Goal: Task Accomplishment & Management: Manage account settings

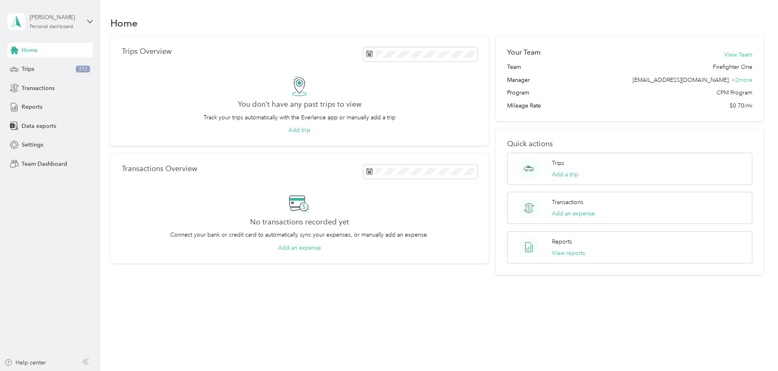
click at [70, 23] on div "Tara Kinsey Personal dashboard" at bounding box center [55, 21] width 51 height 16
click at [61, 66] on div "Team dashboard" at bounding box center [93, 67] width 160 height 14
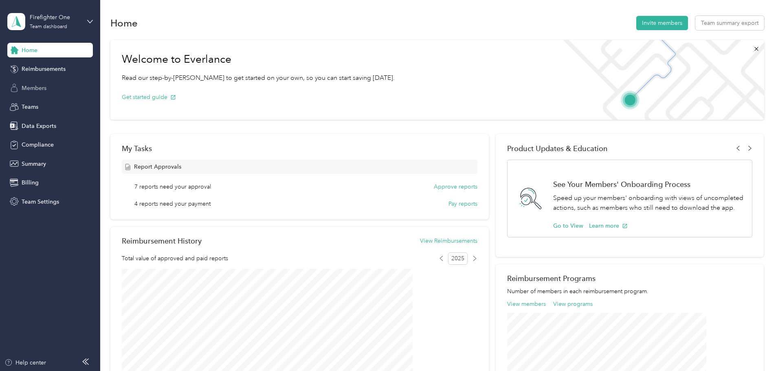
click at [44, 88] on span "Members" at bounding box center [34, 88] width 25 height 9
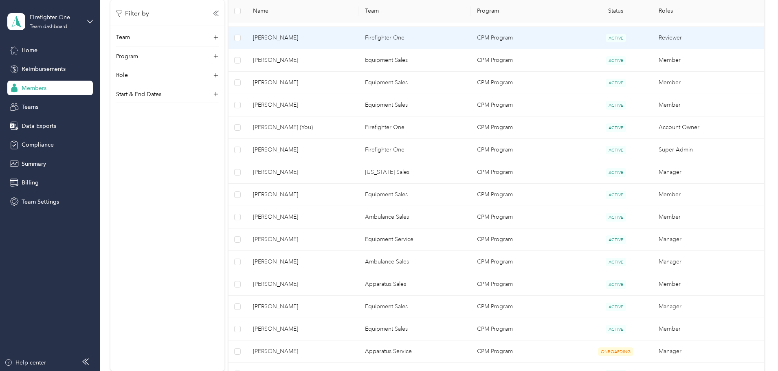
scroll to position [244, 0]
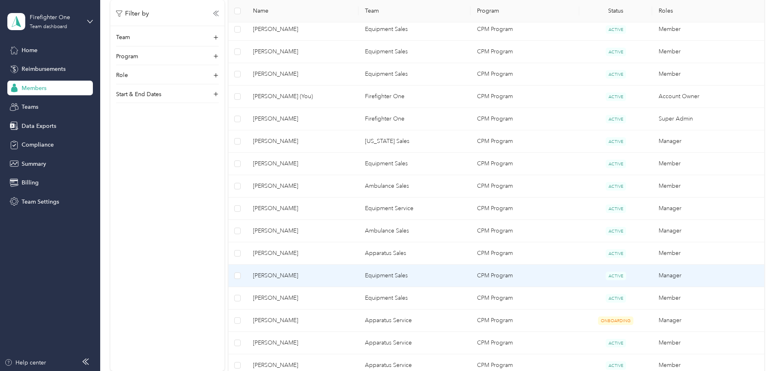
click at [352, 272] on span "[PERSON_NAME]" at bounding box center [302, 275] width 99 height 9
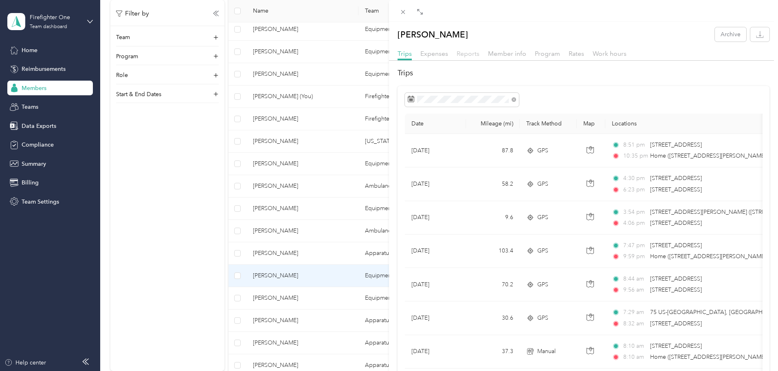
click at [467, 55] on span "Reports" at bounding box center [468, 54] width 23 height 8
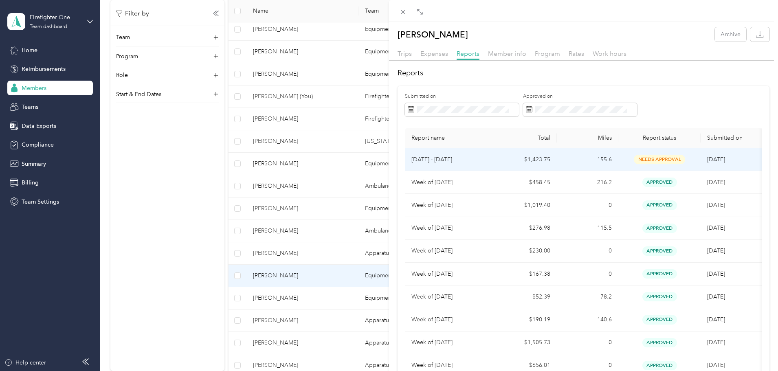
click at [474, 158] on p "Aug 25 - 31, 2025" at bounding box center [449, 159] width 77 height 9
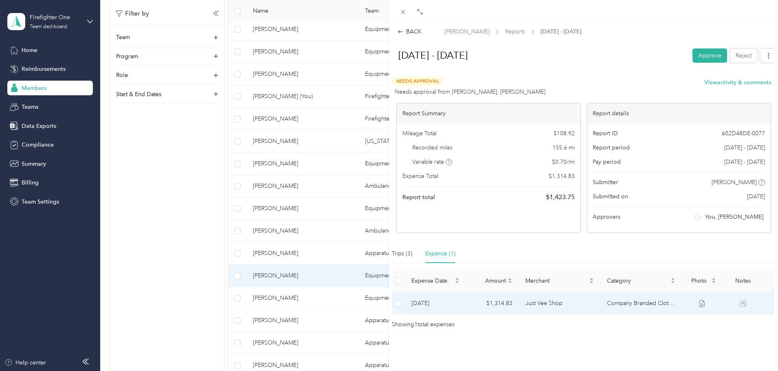
click at [582, 303] on td "Just Vee Shop" at bounding box center [559, 303] width 81 height 22
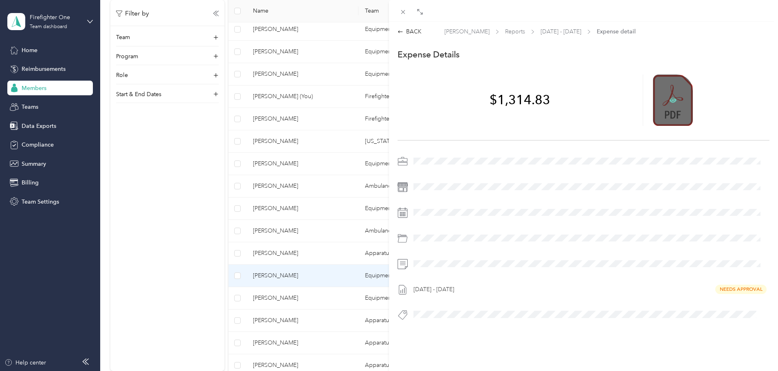
click at [670, 98] on icon at bounding box center [672, 99] width 7 height 5
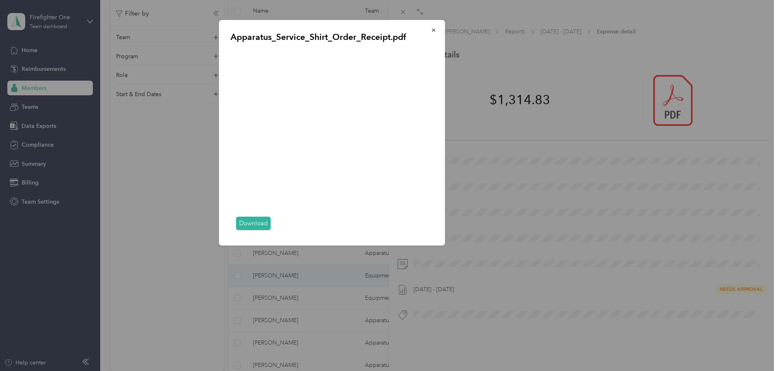
click at [255, 224] on link "Download" at bounding box center [253, 223] width 35 height 13
click at [436, 30] on icon "button" at bounding box center [434, 30] width 6 height 6
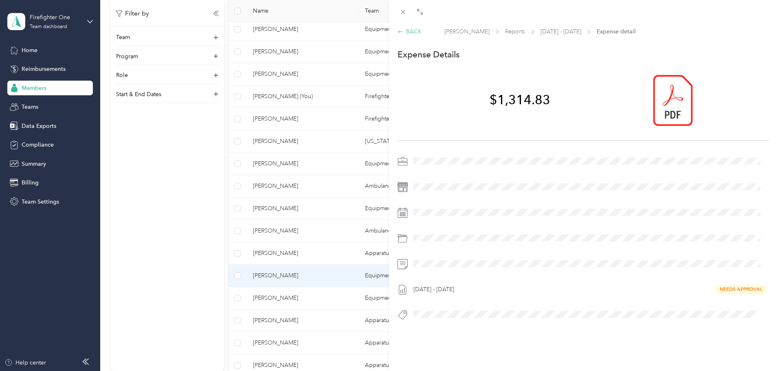
click at [416, 31] on div "BACK" at bounding box center [410, 31] width 24 height 9
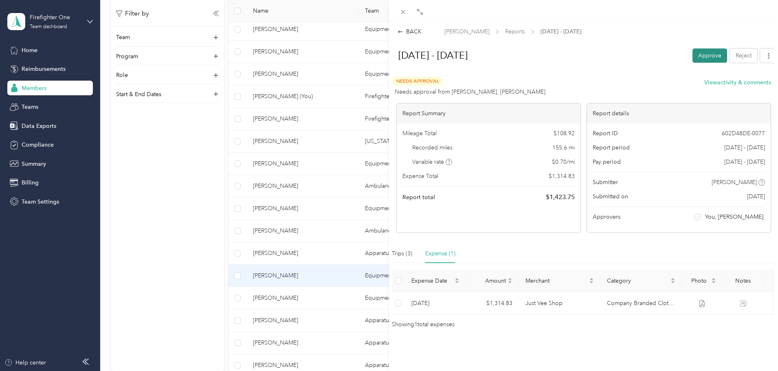
click at [708, 56] on button "Approve" at bounding box center [709, 55] width 35 height 14
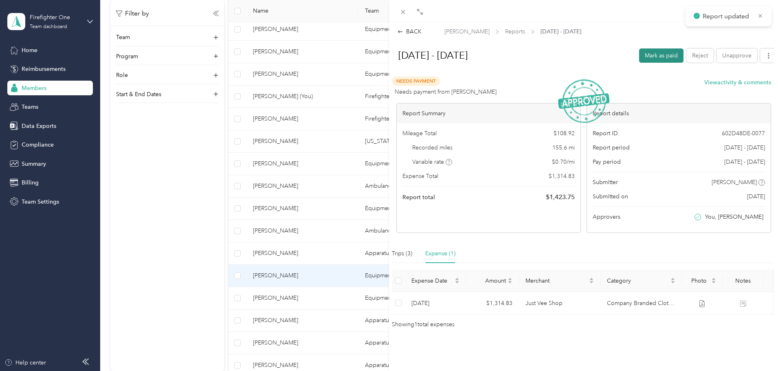
click at [660, 57] on button "Mark as paid" at bounding box center [661, 55] width 44 height 14
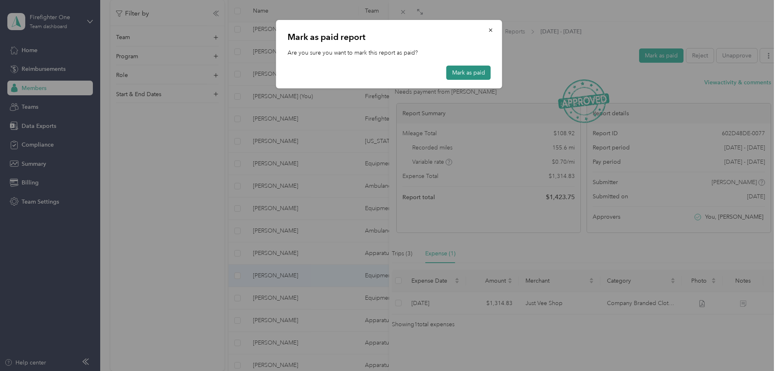
click at [469, 74] on button "Mark as paid" at bounding box center [468, 73] width 44 height 14
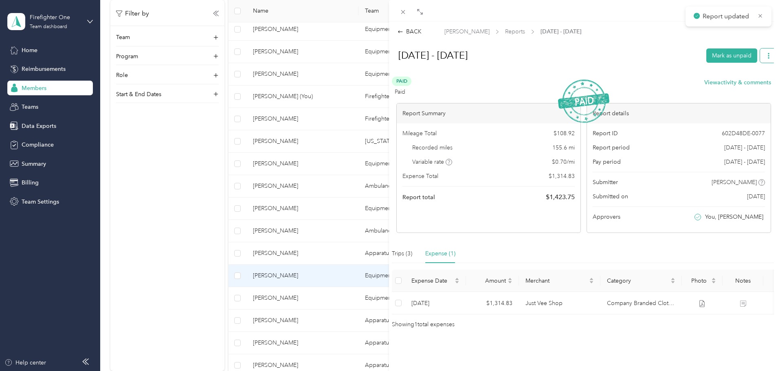
click at [766, 54] on icon "button" at bounding box center [769, 56] width 6 height 6
click at [738, 86] on span "Download" at bounding box center [739, 85] width 27 height 9
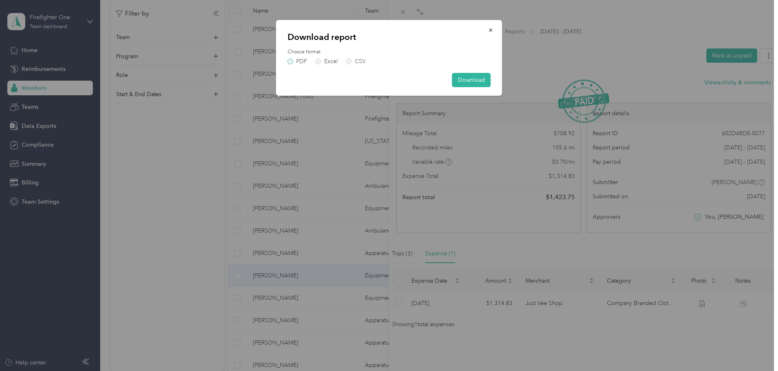
click at [290, 62] on label "PDF" at bounding box center [298, 62] width 20 height 6
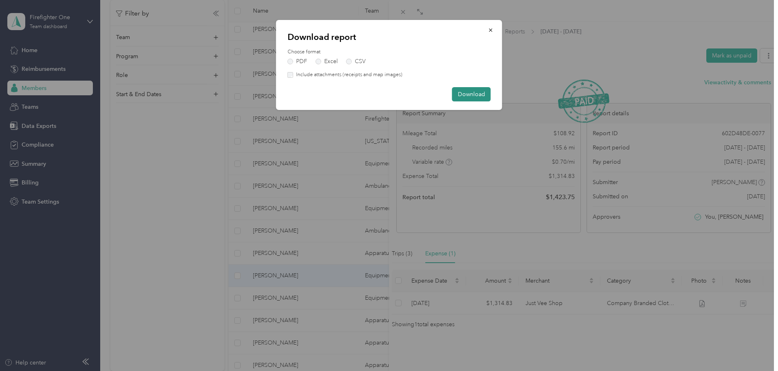
click at [475, 94] on button "Download" at bounding box center [471, 94] width 39 height 14
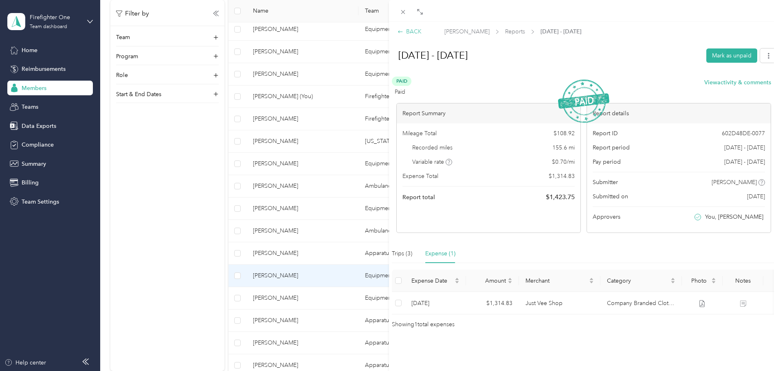
click at [411, 30] on div "BACK" at bounding box center [410, 31] width 24 height 9
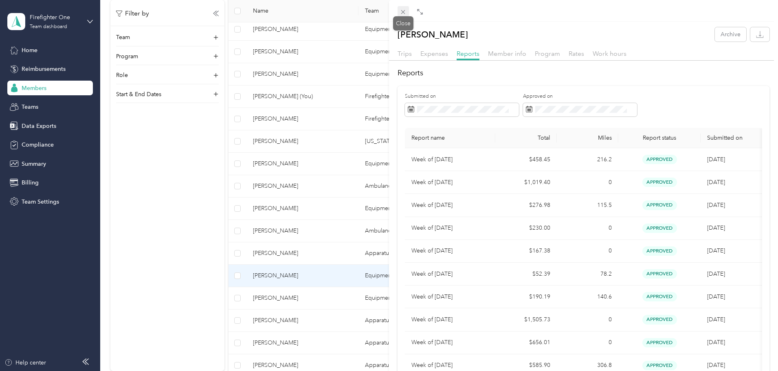
click at [402, 10] on icon at bounding box center [403, 12] width 4 height 4
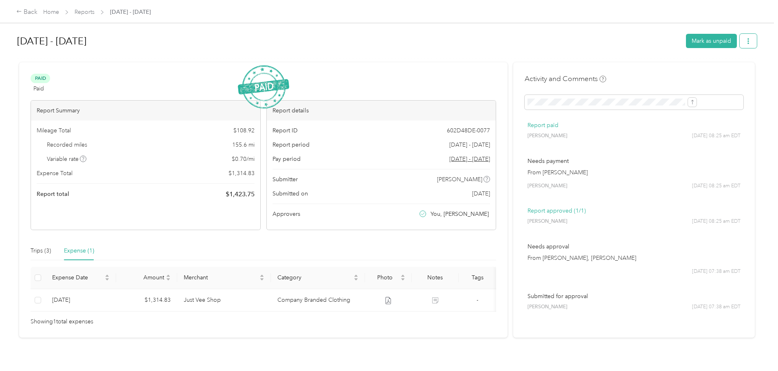
click at [745, 38] on icon "button" at bounding box center [748, 41] width 6 height 6
click at [657, 71] on span "Download" at bounding box center [658, 71] width 27 height 9
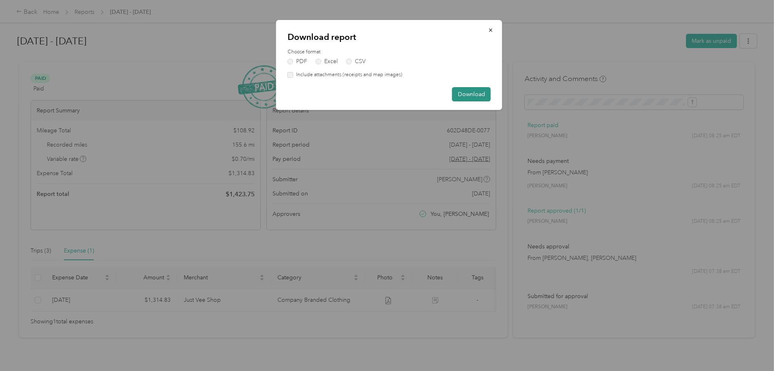
click at [481, 91] on button "Download" at bounding box center [471, 94] width 39 height 14
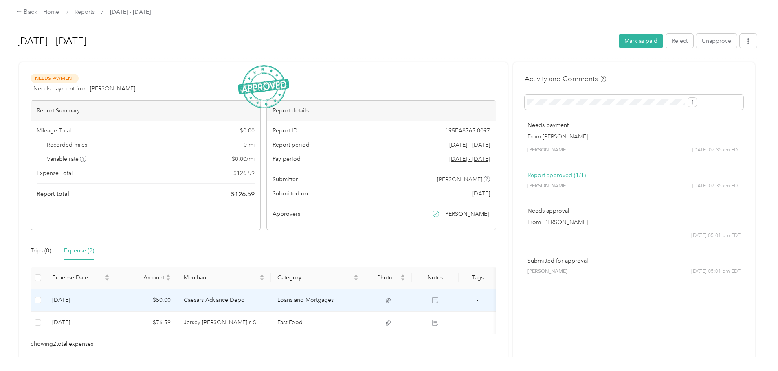
click at [270, 301] on td "Caesars Advance Depo" at bounding box center [224, 300] width 94 height 22
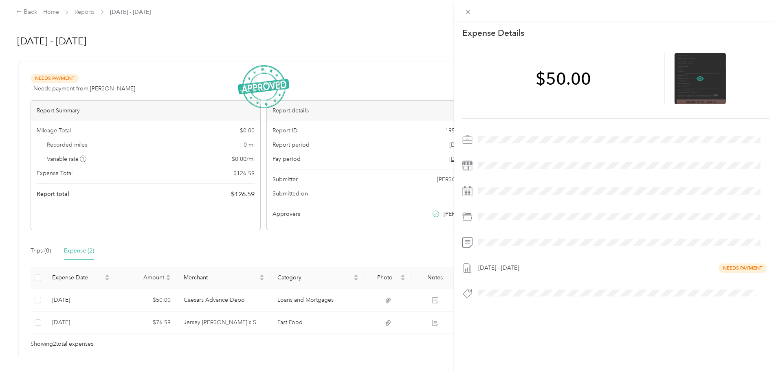
click at [697, 80] on icon at bounding box center [700, 78] width 7 height 5
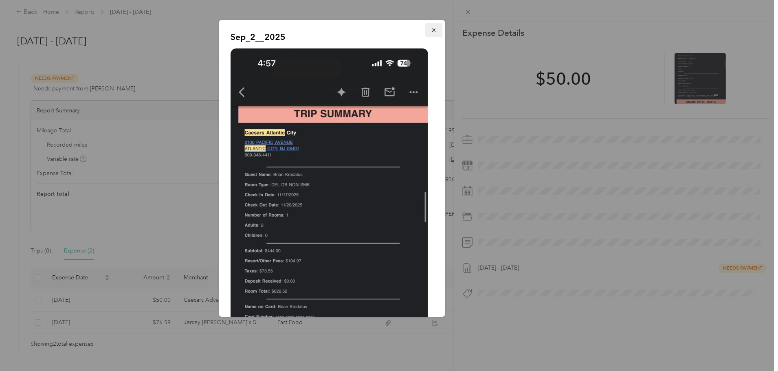
click at [431, 30] on icon "button" at bounding box center [434, 30] width 6 height 6
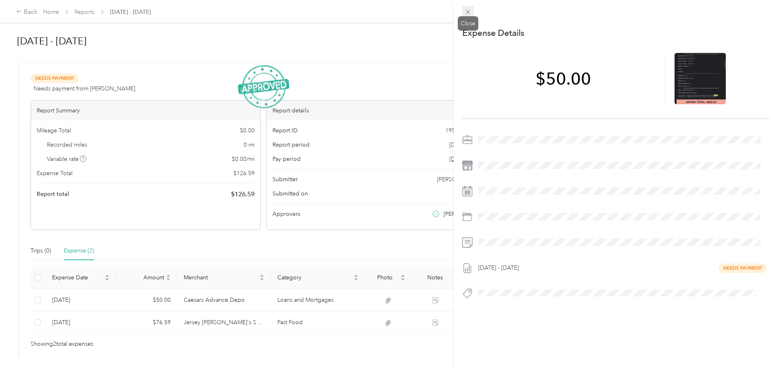
click at [470, 10] on icon at bounding box center [467, 12] width 7 height 7
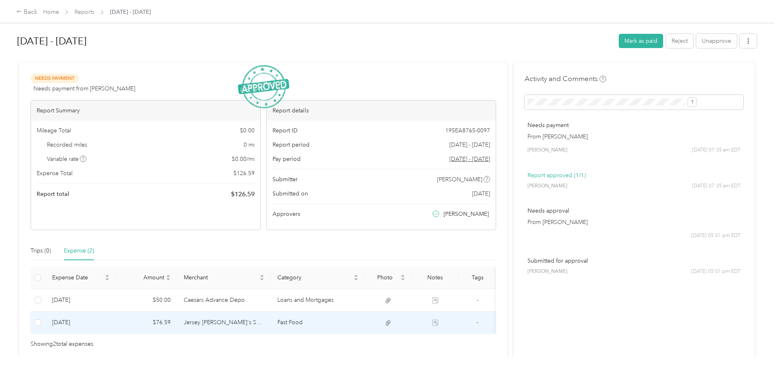
click at [336, 323] on td "Fast Food" at bounding box center [318, 323] width 94 height 22
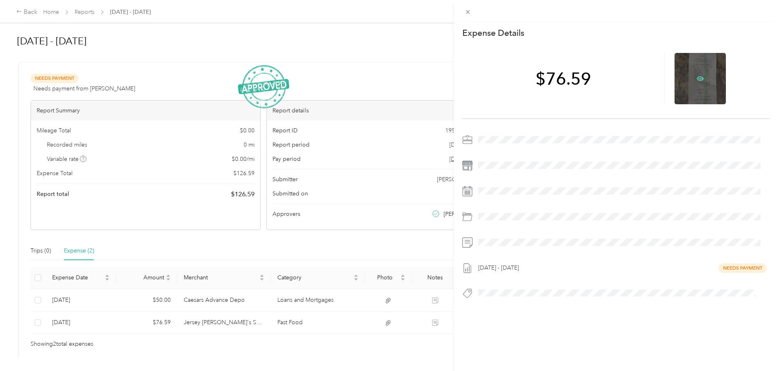
click at [699, 78] on icon at bounding box center [700, 78] width 2 height 2
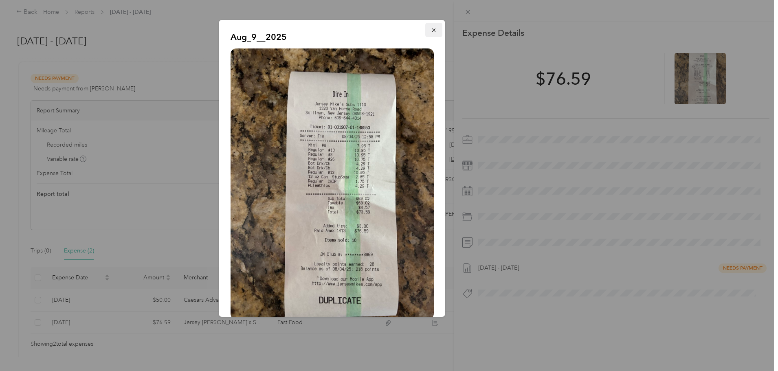
drag, startPoint x: 428, startPoint y: 29, endPoint x: 445, endPoint y: 22, distance: 18.3
click at [431, 29] on icon "button" at bounding box center [434, 30] width 6 height 6
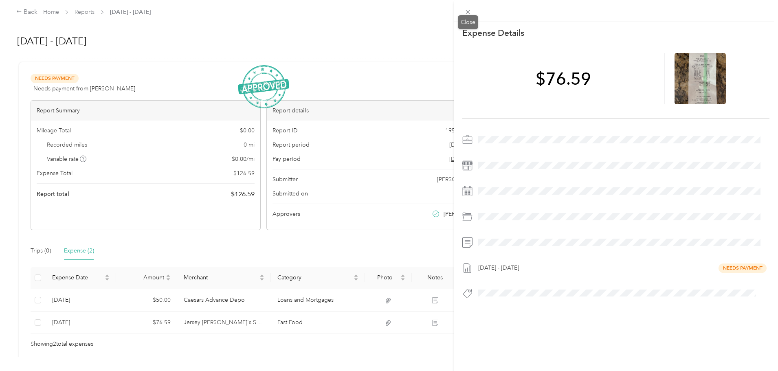
click at [466, 12] on icon at bounding box center [467, 12] width 7 height 7
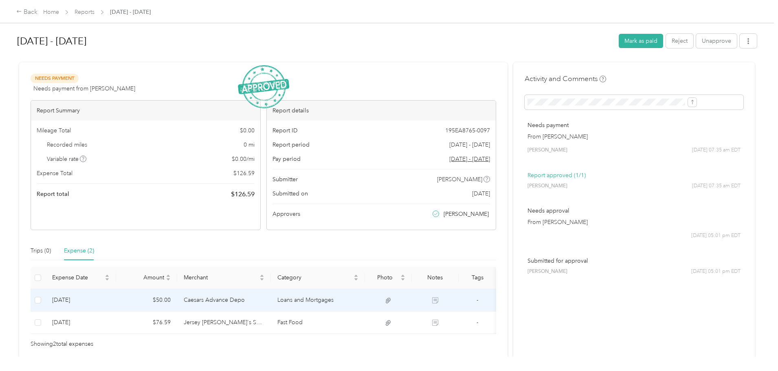
click at [309, 303] on td "Loans and Mortgages" at bounding box center [318, 300] width 94 height 22
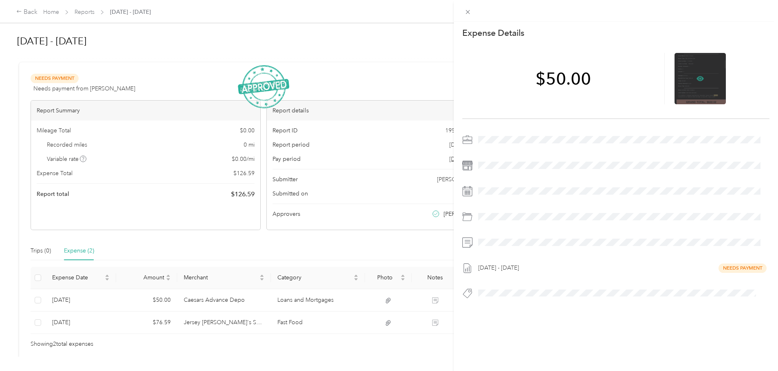
click at [697, 77] on icon at bounding box center [700, 78] width 7 height 7
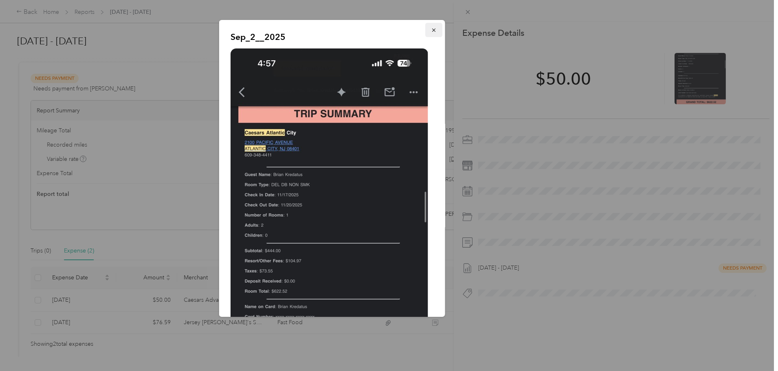
click at [431, 31] on icon "button" at bounding box center [434, 30] width 6 height 6
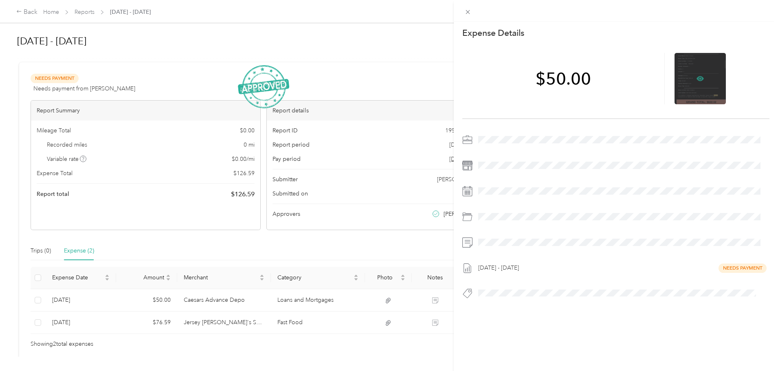
click at [697, 78] on icon at bounding box center [700, 78] width 7 height 7
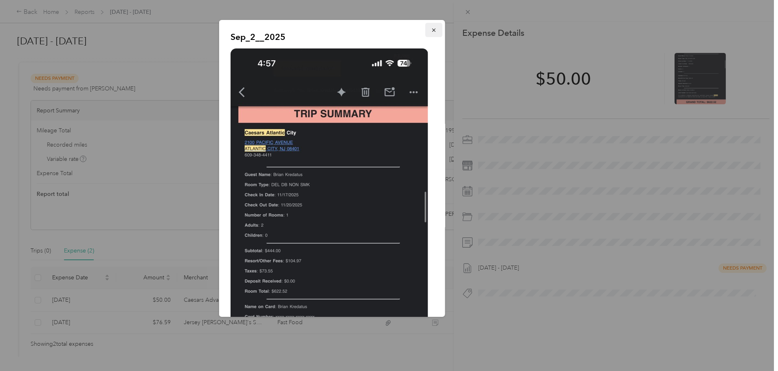
click at [431, 30] on icon "button" at bounding box center [434, 30] width 6 height 6
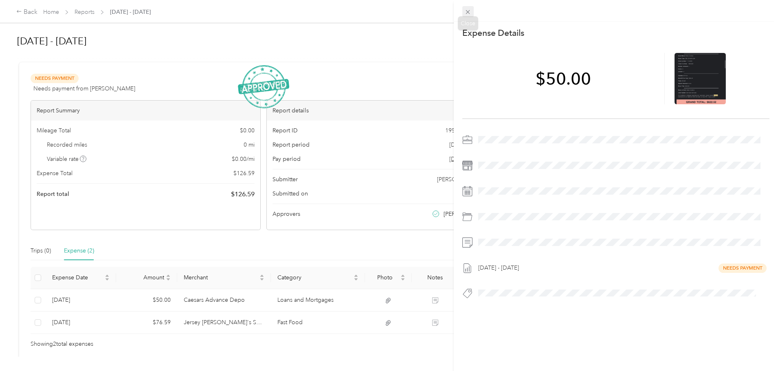
click at [466, 11] on icon at bounding box center [467, 12] width 7 height 7
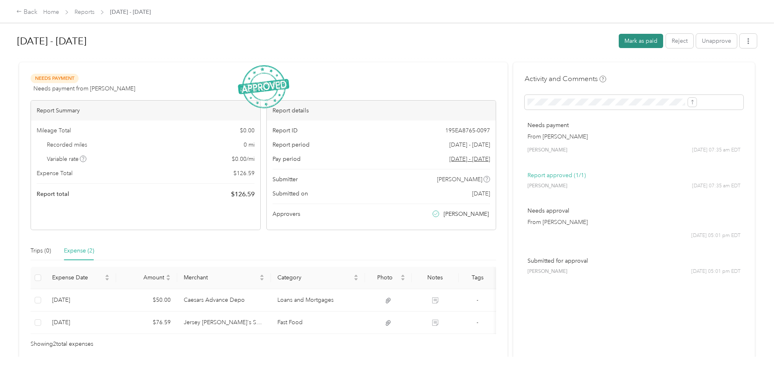
click at [619, 41] on button "Mark as paid" at bounding box center [641, 41] width 44 height 14
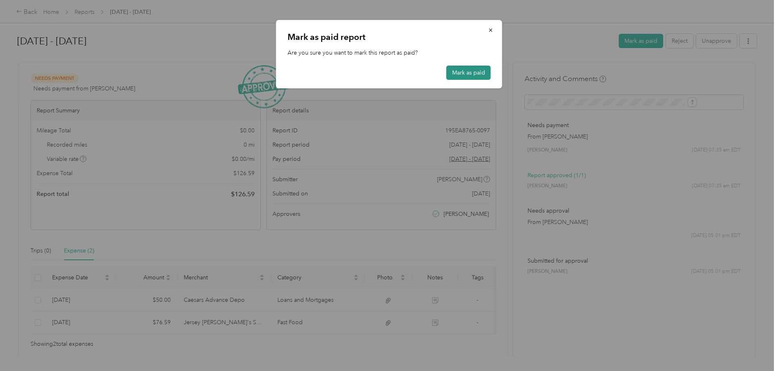
click at [470, 72] on button "Mark as paid" at bounding box center [468, 73] width 44 height 14
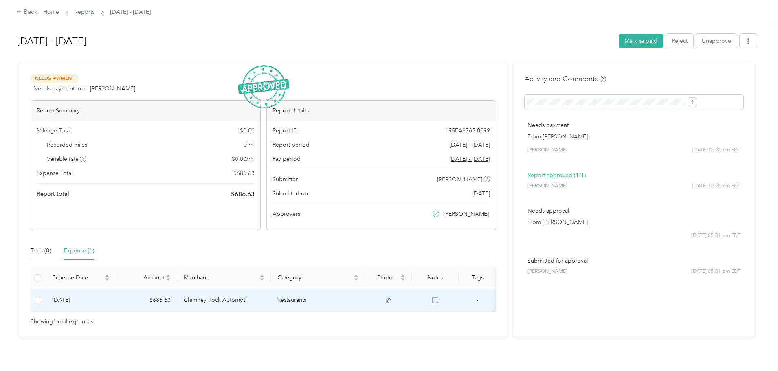
click at [271, 298] on td "Chimney Rock Automot" at bounding box center [224, 300] width 94 height 22
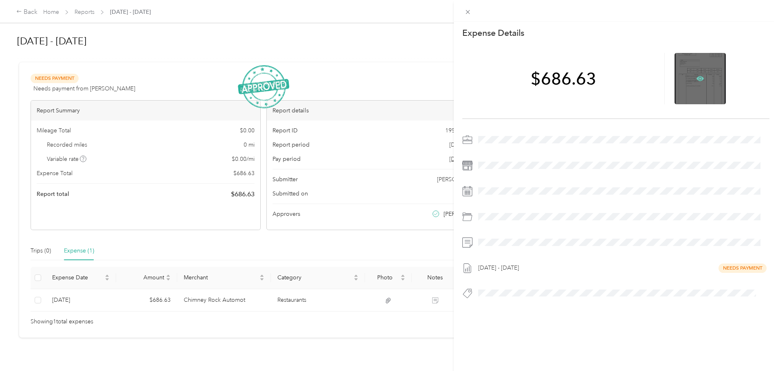
click at [697, 77] on icon at bounding box center [700, 78] width 7 height 5
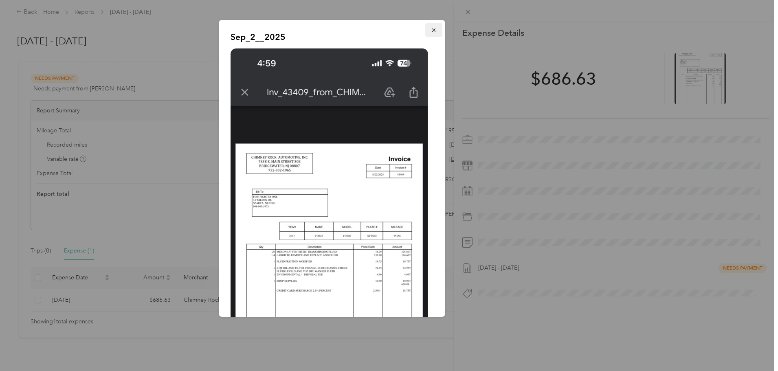
click at [431, 30] on icon "button" at bounding box center [434, 30] width 6 height 6
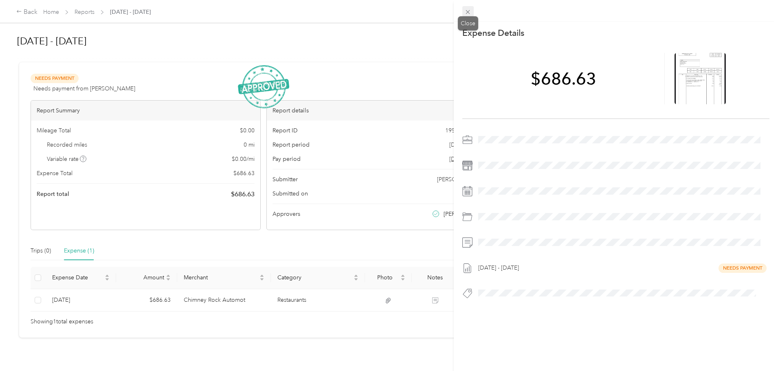
click at [470, 12] on icon at bounding box center [467, 12] width 7 height 7
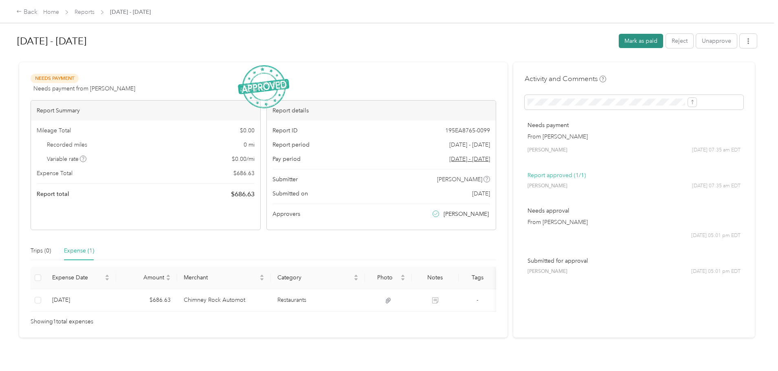
click at [619, 42] on button "Mark as paid" at bounding box center [641, 41] width 44 height 14
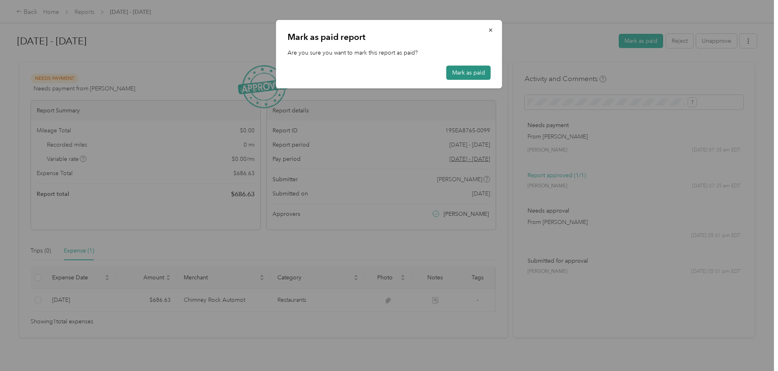
click at [453, 78] on button "Mark as paid" at bounding box center [468, 73] width 44 height 14
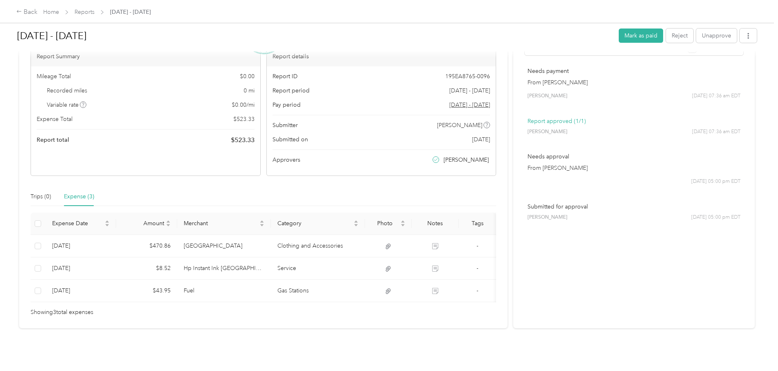
scroll to position [66, 0]
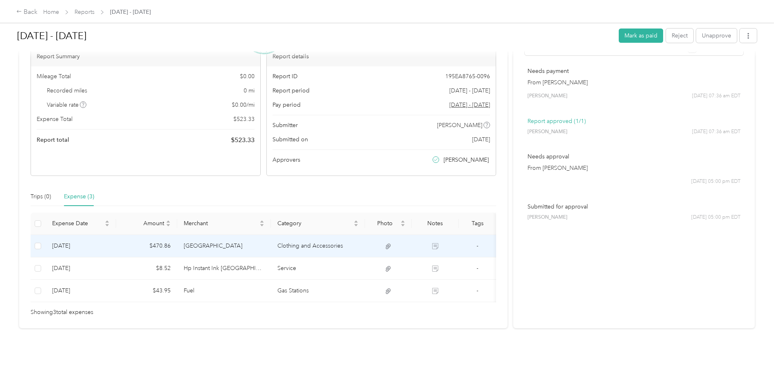
click at [271, 235] on td "Ferrara" at bounding box center [224, 246] width 94 height 22
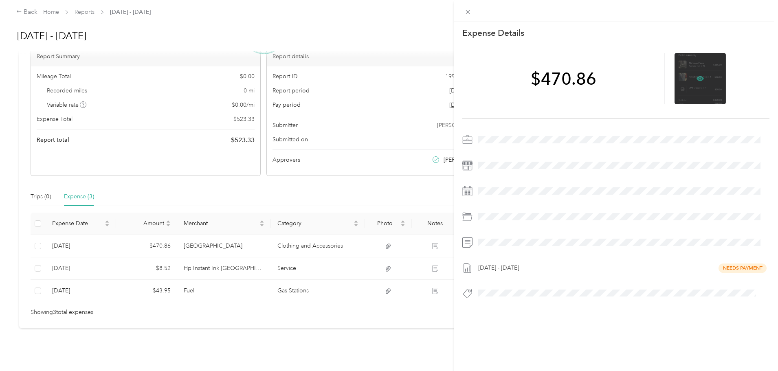
click at [697, 76] on icon at bounding box center [700, 78] width 7 height 7
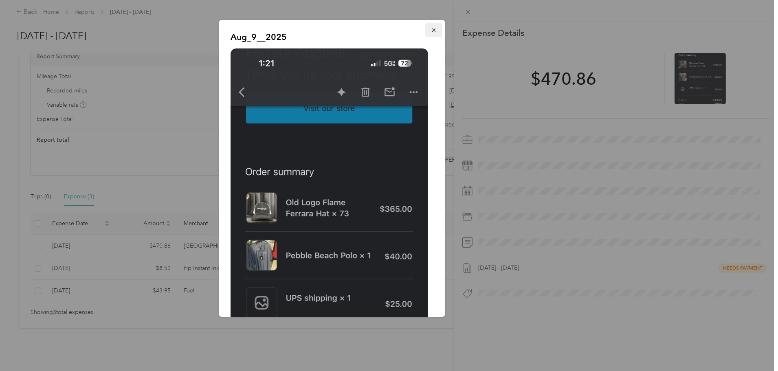
click at [431, 28] on icon "button" at bounding box center [434, 30] width 6 height 6
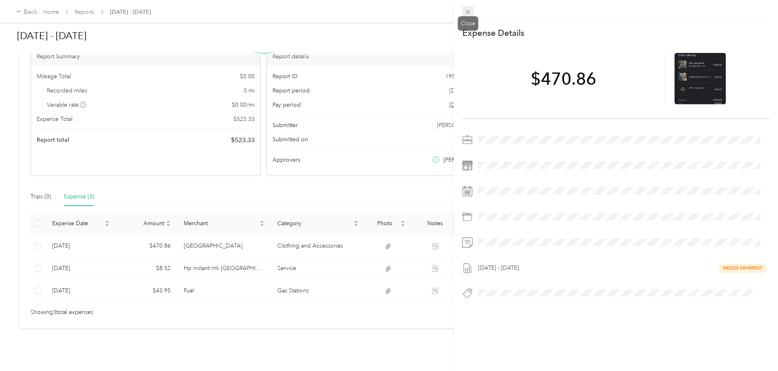
click at [470, 12] on icon at bounding box center [467, 12] width 7 height 7
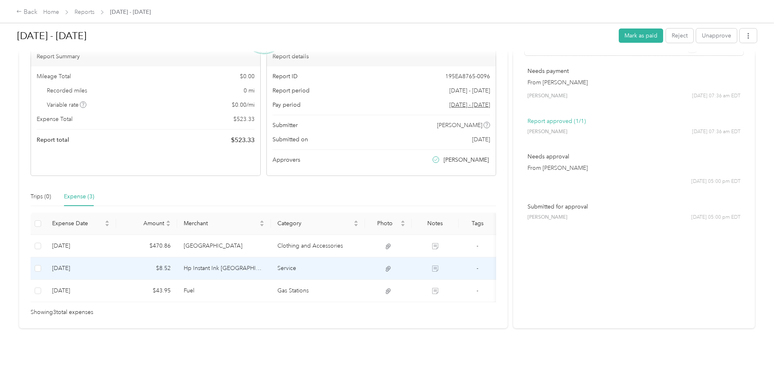
click at [313, 257] on td "Service" at bounding box center [318, 268] width 94 height 22
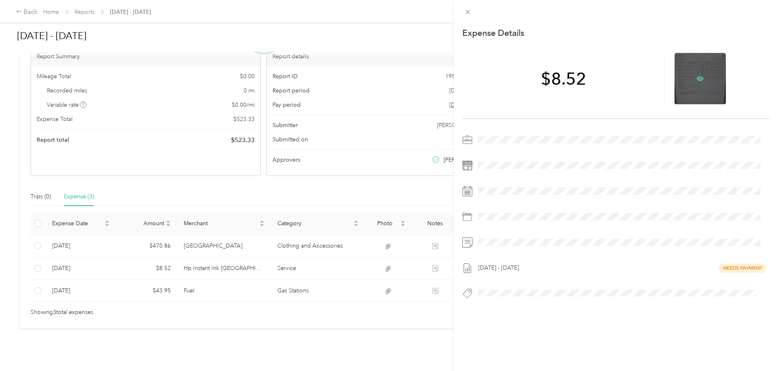
click at [698, 75] on icon at bounding box center [700, 78] width 7 height 7
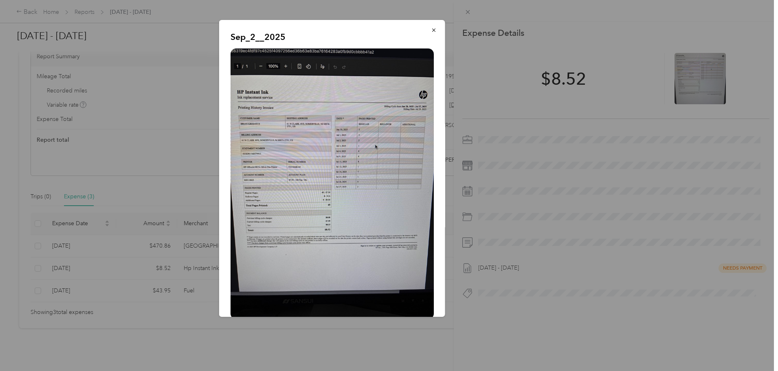
drag, startPoint x: 428, startPoint y: 31, endPoint x: 443, endPoint y: 23, distance: 16.6
click at [432, 31] on icon "button" at bounding box center [433, 30] width 3 height 3
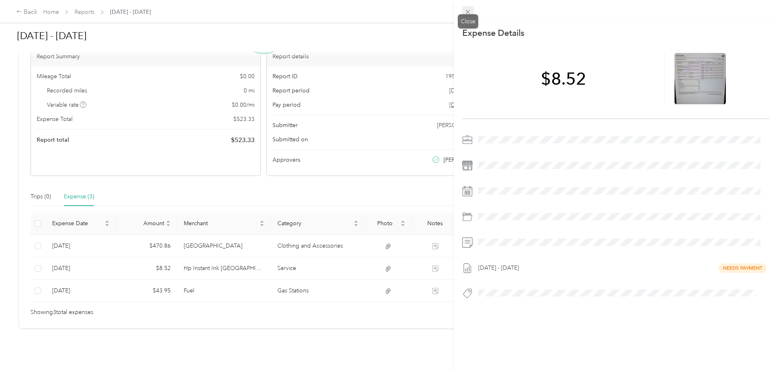
click at [469, 10] on icon at bounding box center [467, 12] width 7 height 7
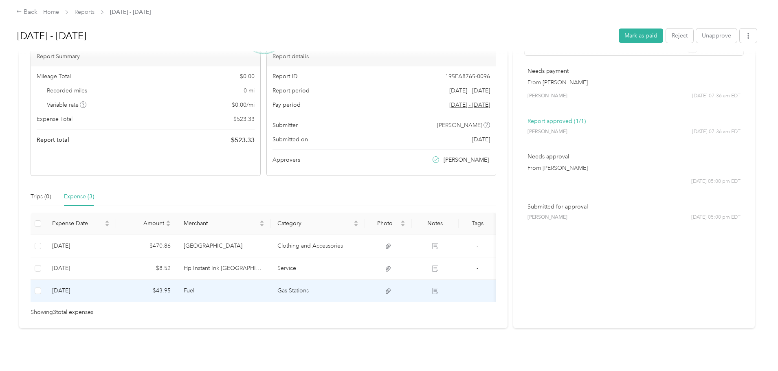
click at [322, 280] on td "Gas Stations" at bounding box center [318, 291] width 94 height 22
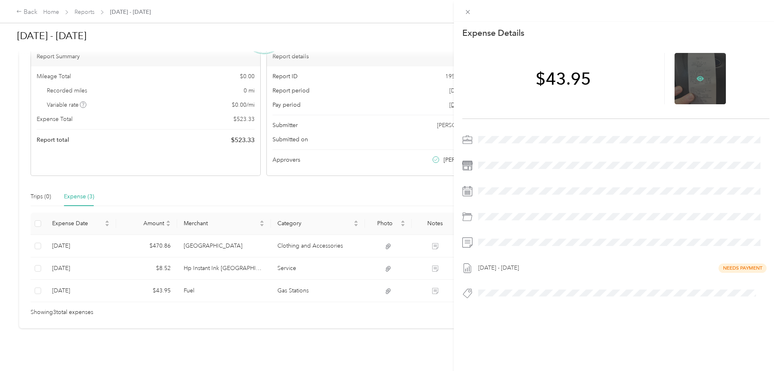
click at [697, 79] on icon at bounding box center [700, 78] width 7 height 7
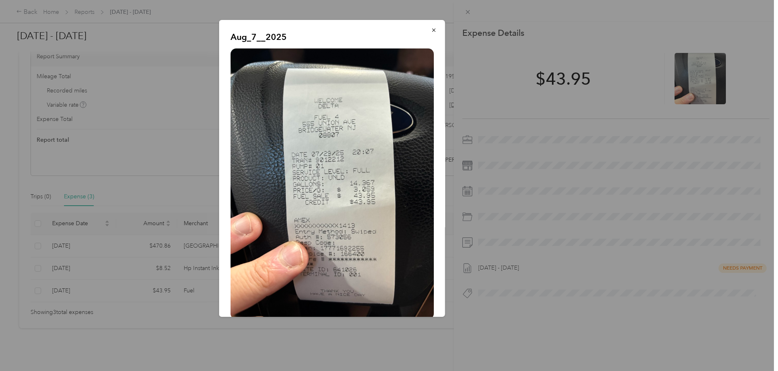
click at [431, 28] on icon "button" at bounding box center [434, 30] width 6 height 6
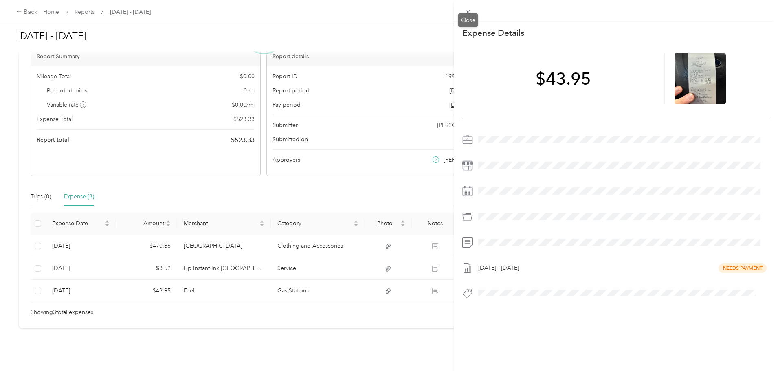
click at [470, 9] on icon at bounding box center [467, 12] width 7 height 7
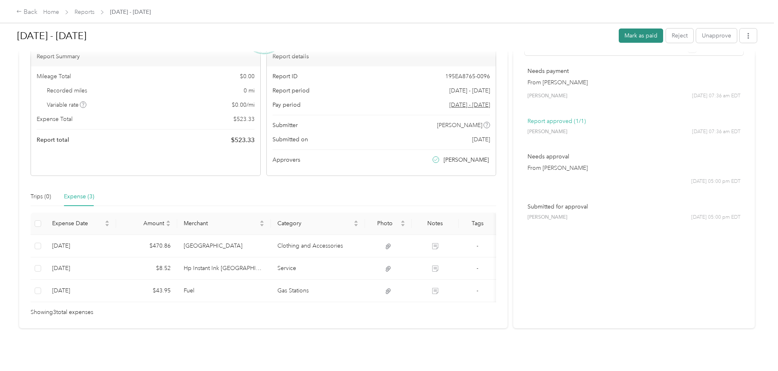
click at [619, 36] on button "Mark as paid" at bounding box center [641, 36] width 44 height 14
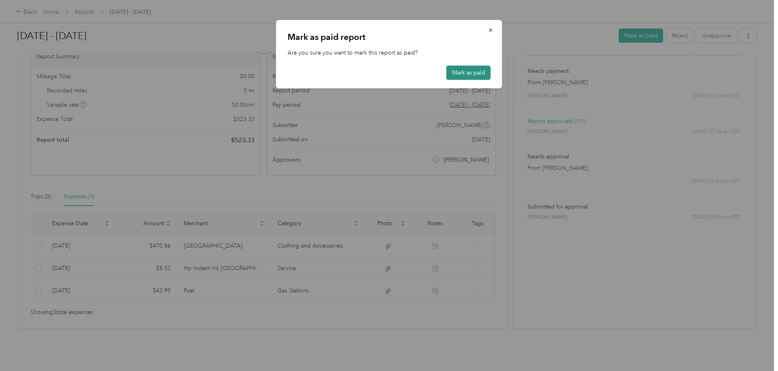
click at [459, 75] on button "Mark as paid" at bounding box center [468, 73] width 44 height 14
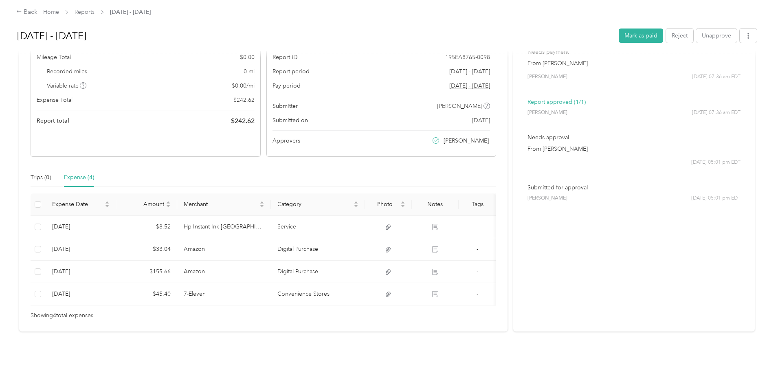
scroll to position [81, 0]
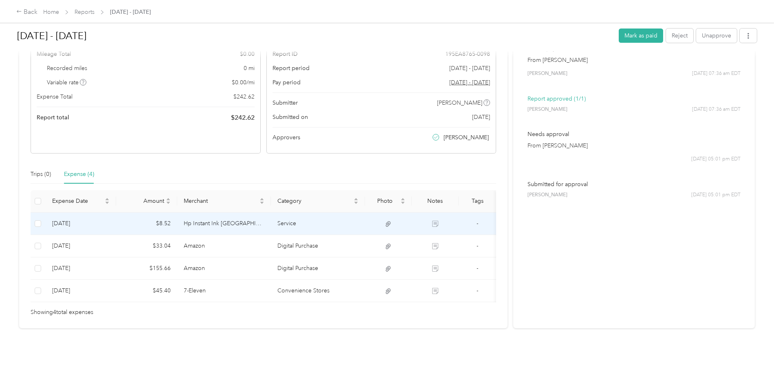
click at [304, 219] on td "Service" at bounding box center [318, 224] width 94 height 22
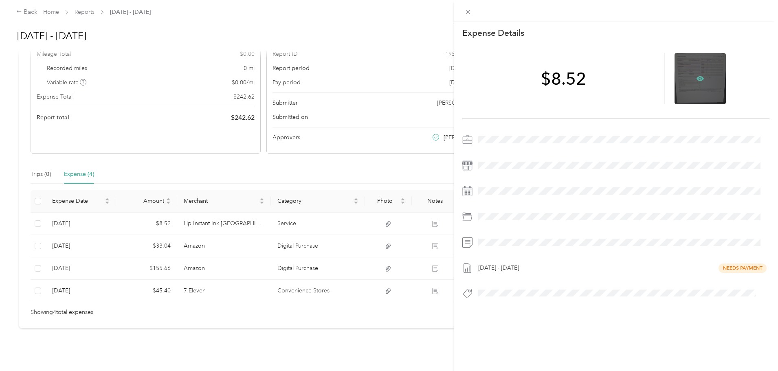
click at [699, 78] on icon at bounding box center [700, 78] width 2 height 2
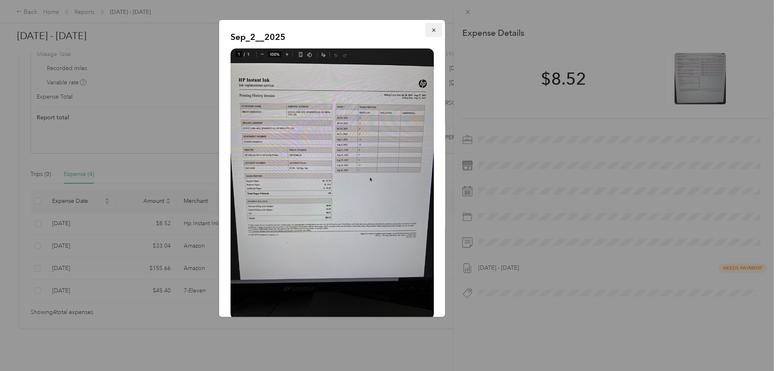
click at [431, 29] on icon "button" at bounding box center [434, 30] width 6 height 6
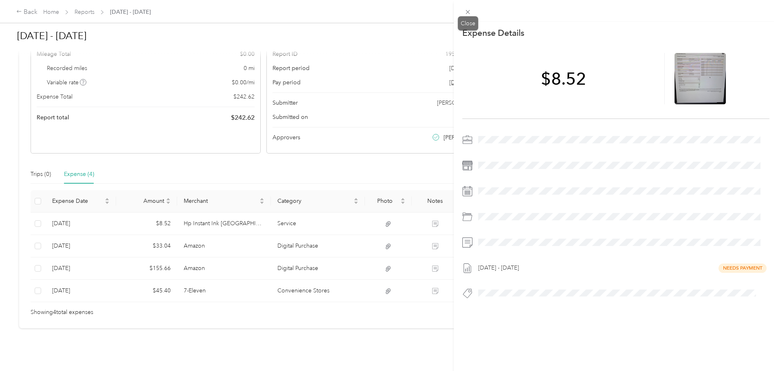
drag, startPoint x: 468, startPoint y: 11, endPoint x: 347, endPoint y: 106, distance: 153.4
click at [468, 11] on icon at bounding box center [467, 12] width 7 height 7
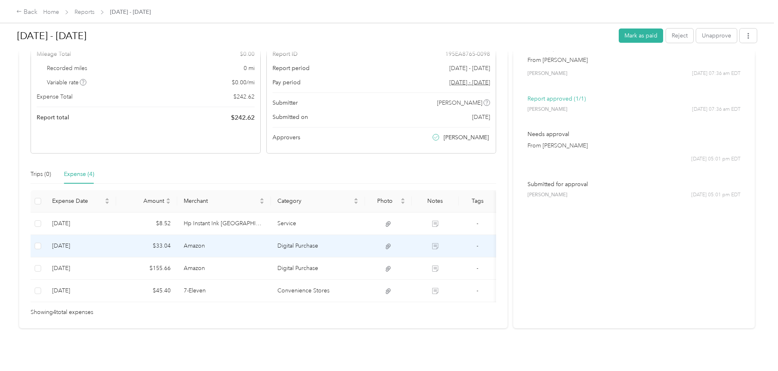
click at [271, 245] on td "Amazon" at bounding box center [224, 246] width 94 height 22
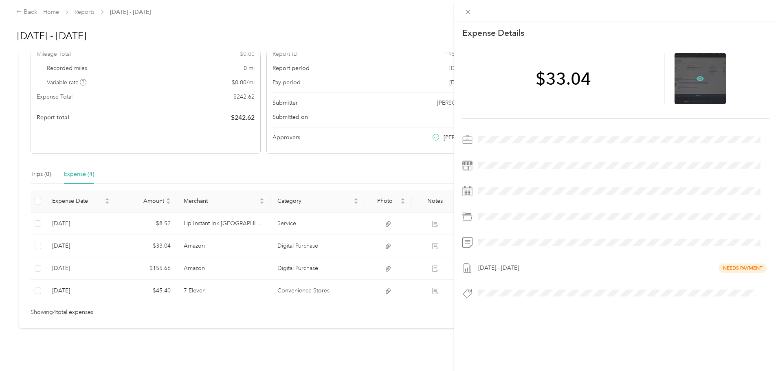
click at [699, 79] on icon at bounding box center [700, 78] width 2 height 2
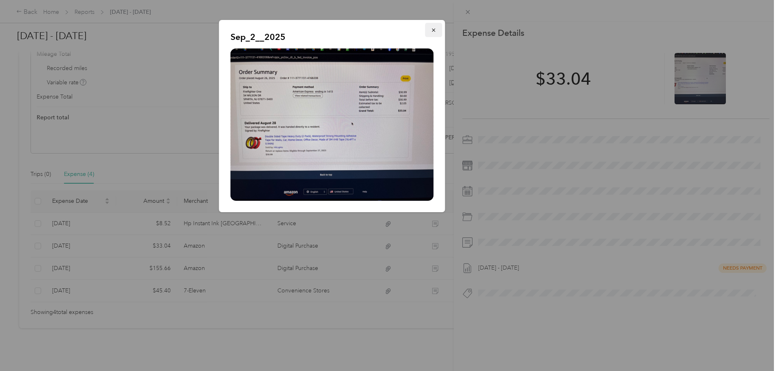
drag, startPoint x: 431, startPoint y: 29, endPoint x: 436, endPoint y: 26, distance: 6.0
click at [431, 29] on icon "button" at bounding box center [434, 30] width 6 height 6
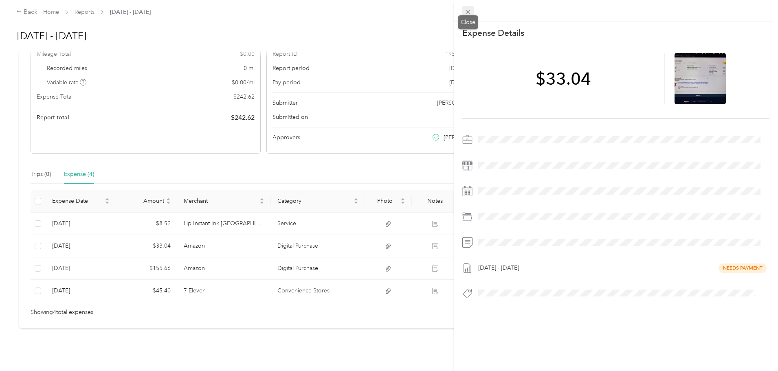
click at [469, 10] on icon at bounding box center [467, 12] width 7 height 7
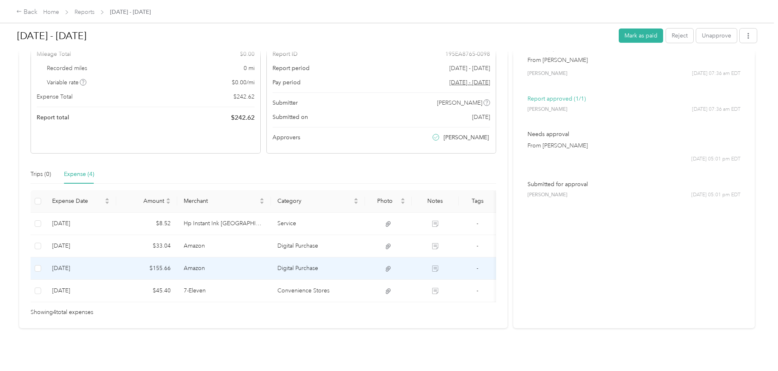
click at [238, 261] on td "Amazon" at bounding box center [224, 268] width 94 height 22
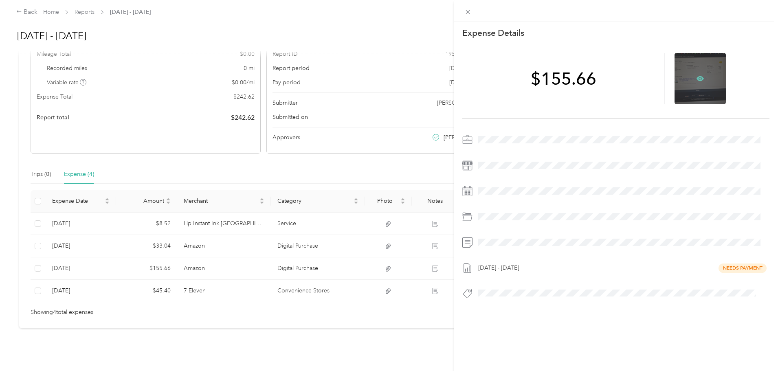
click at [699, 79] on icon at bounding box center [700, 78] width 2 height 2
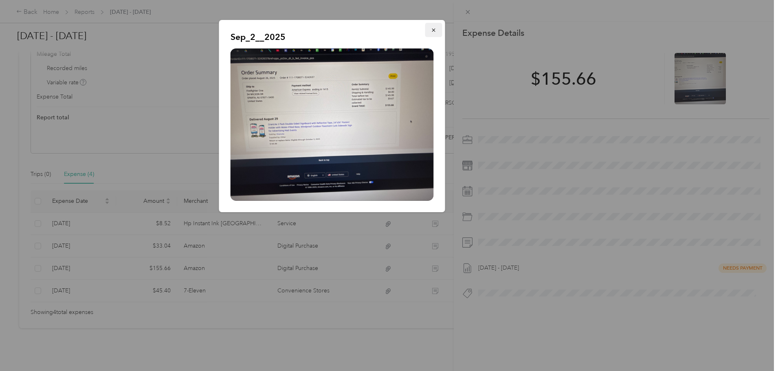
click at [428, 29] on button "button" at bounding box center [433, 30] width 17 height 14
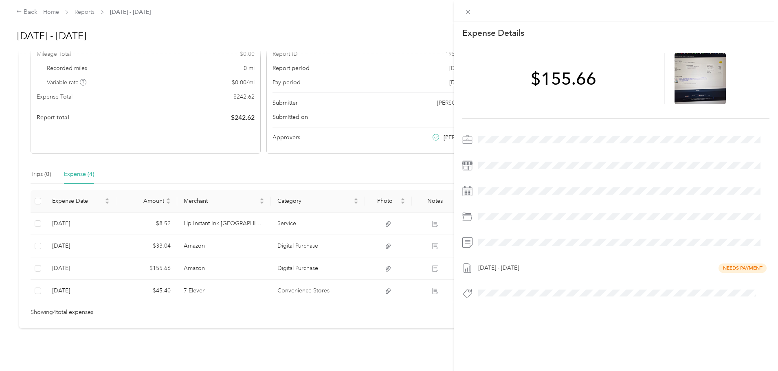
click at [432, 46] on div at bounding box center [332, 122] width 203 height 152
click at [469, 13] on icon at bounding box center [468, 12] width 4 height 4
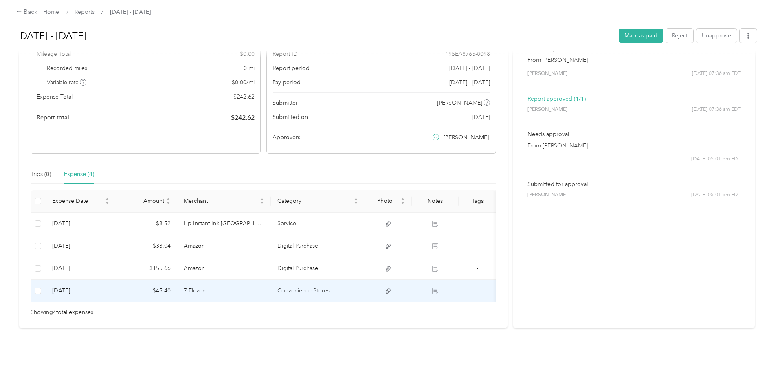
click at [271, 285] on td "7-Eleven" at bounding box center [224, 291] width 94 height 22
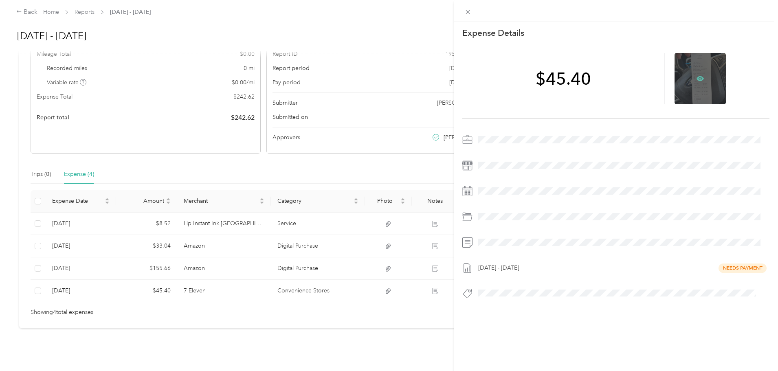
click at [699, 79] on icon at bounding box center [700, 78] width 2 height 2
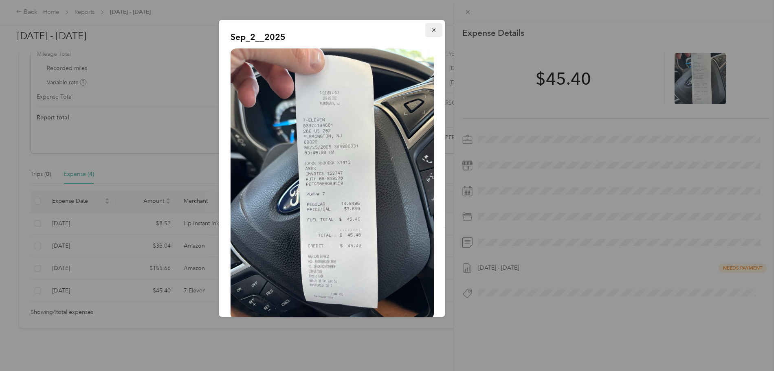
drag, startPoint x: 423, startPoint y: 29, endPoint x: 428, endPoint y: 26, distance: 5.5
click at [425, 29] on button "button" at bounding box center [433, 30] width 17 height 14
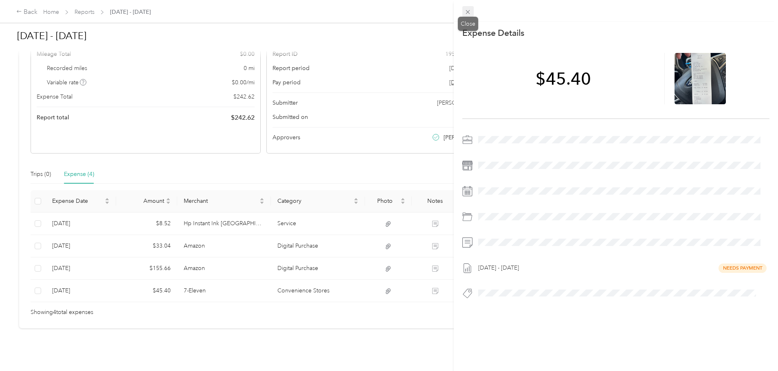
click at [467, 14] on icon at bounding box center [467, 12] width 7 height 7
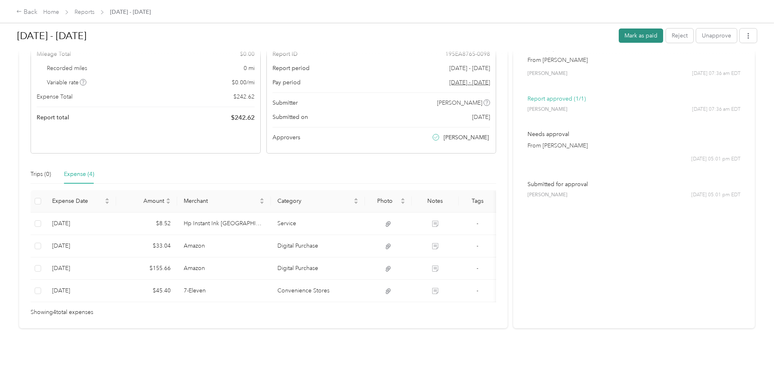
click at [619, 33] on button "Mark as paid" at bounding box center [641, 36] width 44 height 14
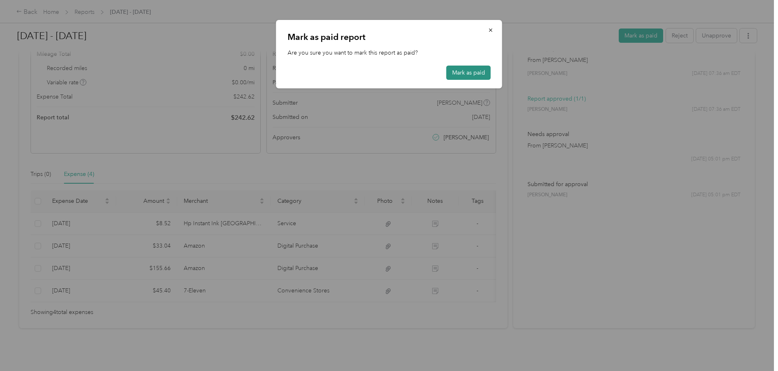
click at [466, 72] on button "Mark as paid" at bounding box center [468, 73] width 44 height 14
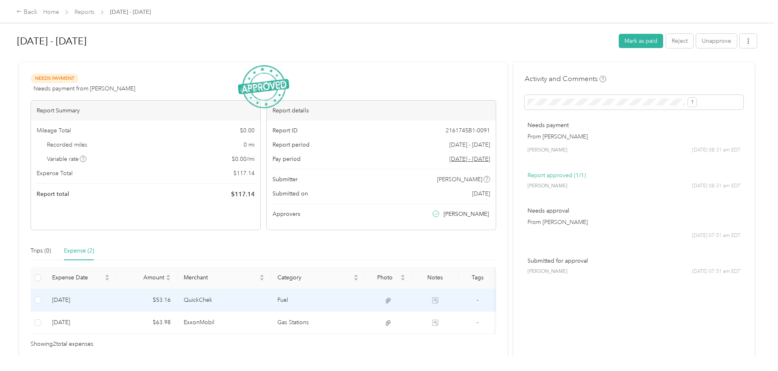
click at [248, 308] on td "QuickChek" at bounding box center [224, 300] width 94 height 22
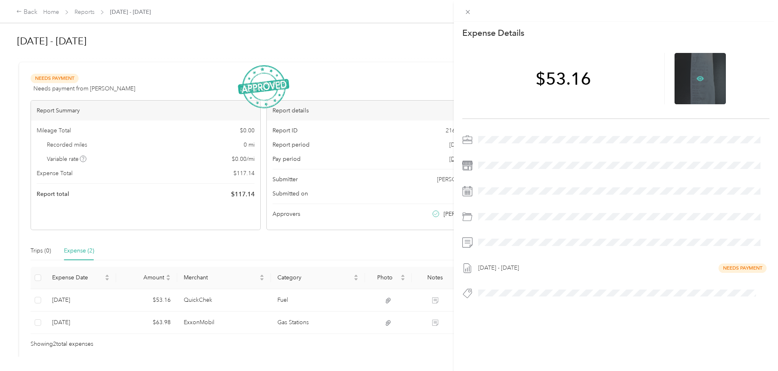
click at [697, 77] on icon at bounding box center [700, 78] width 7 height 5
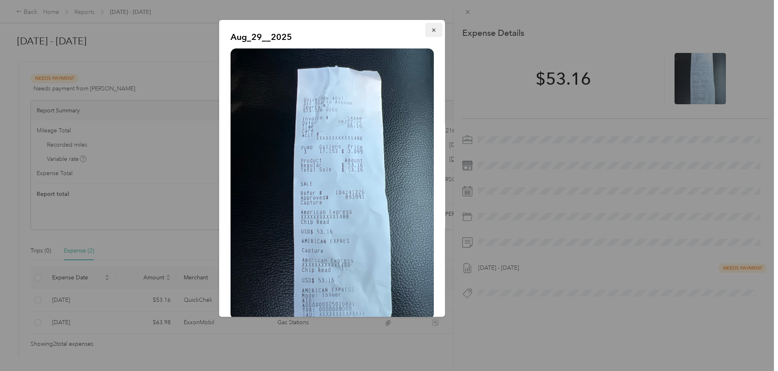
drag, startPoint x: 428, startPoint y: 30, endPoint x: 432, endPoint y: 24, distance: 6.4
click at [432, 30] on icon "button" at bounding box center [433, 30] width 3 height 3
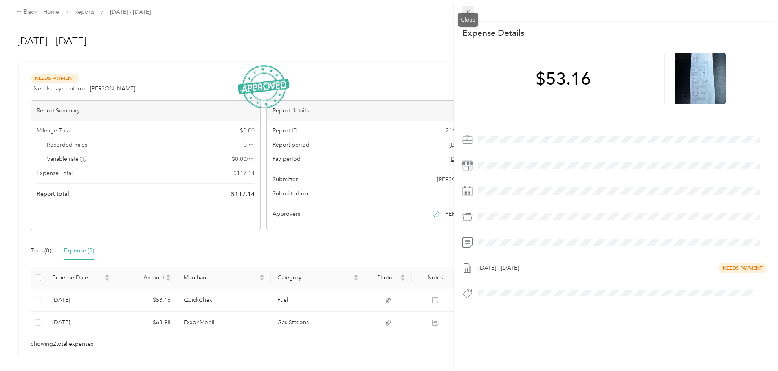
click at [469, 10] on icon at bounding box center [467, 12] width 7 height 7
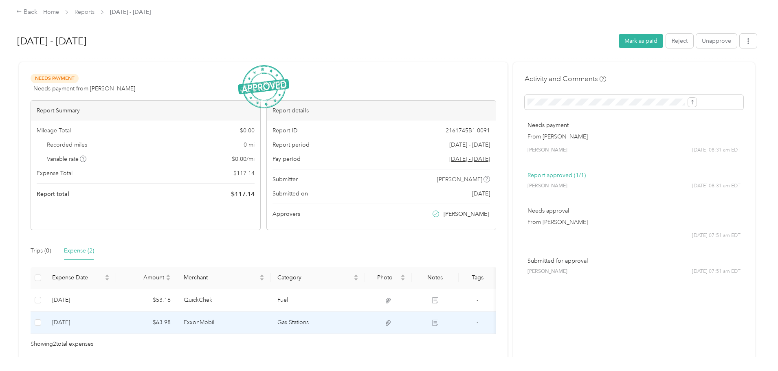
click at [310, 322] on td "Gas Stations" at bounding box center [318, 323] width 94 height 22
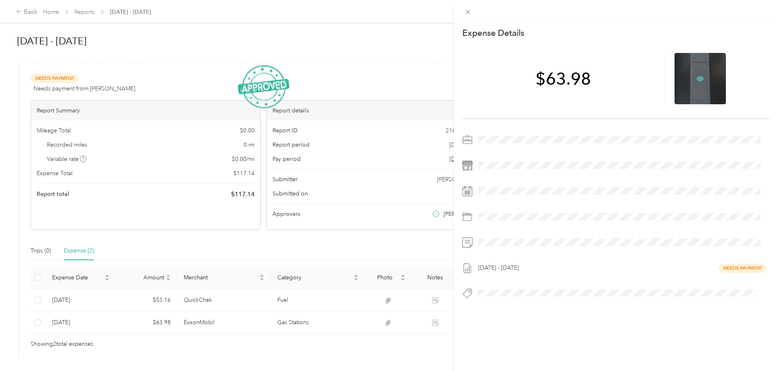
click at [699, 77] on icon at bounding box center [700, 78] width 7 height 5
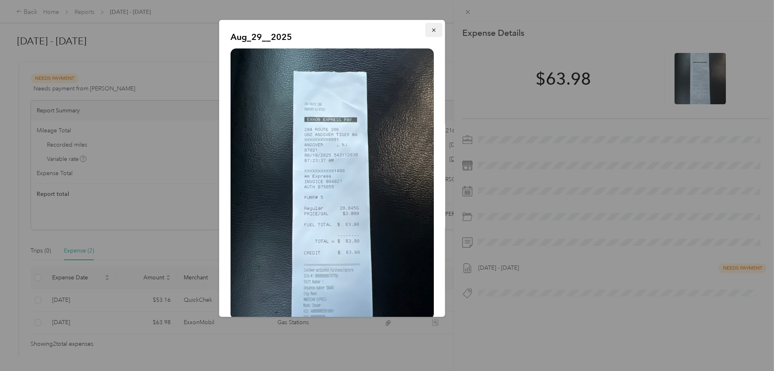
click at [431, 29] on icon "button" at bounding box center [434, 30] width 6 height 6
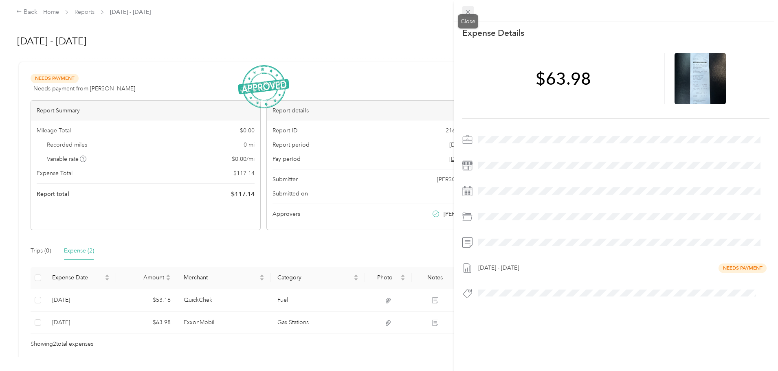
click at [469, 11] on icon at bounding box center [468, 12] width 4 height 4
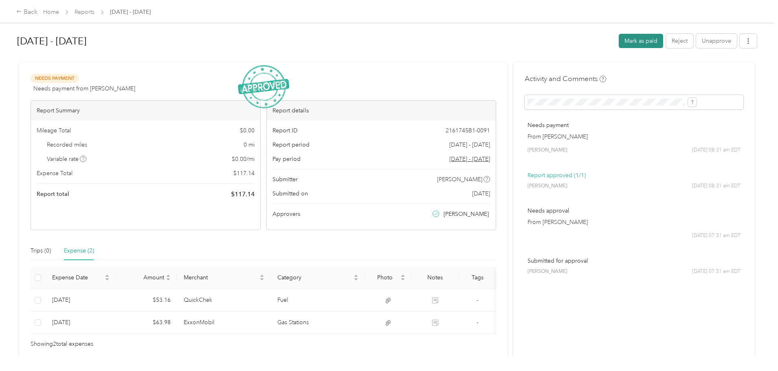
click at [619, 43] on button "Mark as paid" at bounding box center [641, 41] width 44 height 14
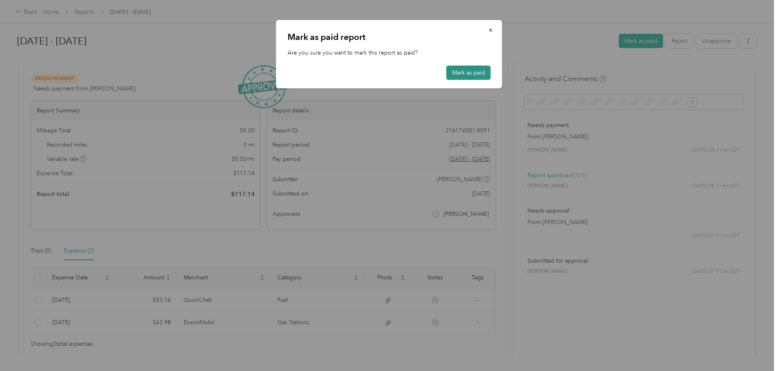
click at [457, 72] on button "Mark as paid" at bounding box center [468, 73] width 44 height 14
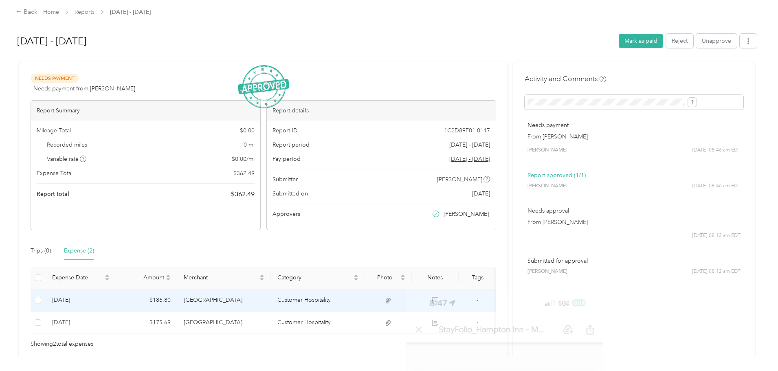
click at [340, 303] on td "Customer Hospitality" at bounding box center [318, 300] width 94 height 22
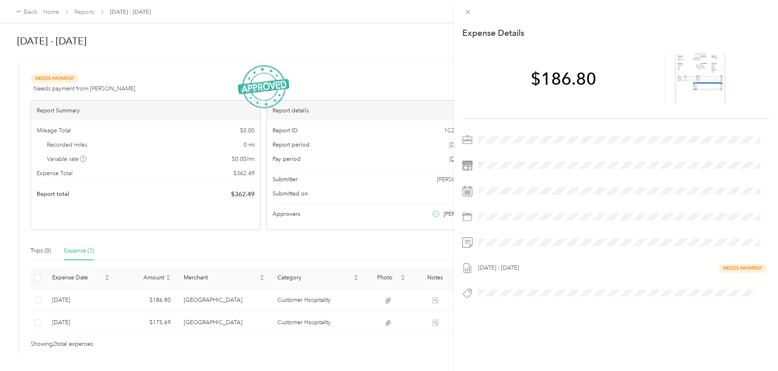
click at [233, 307] on div "This expense cannot be edited because it is either under review, approved, or p…" at bounding box center [389, 185] width 778 height 371
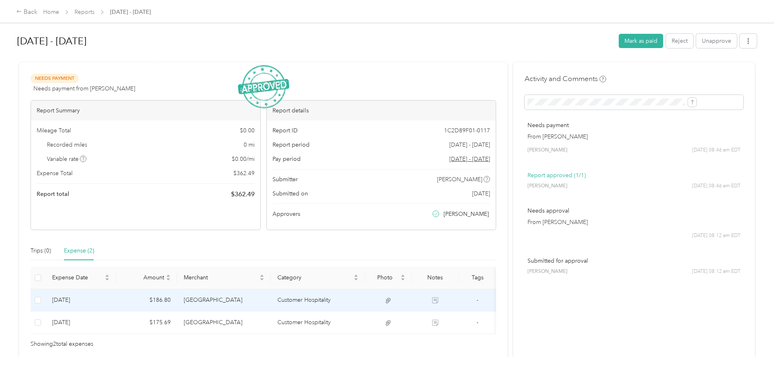
click at [271, 296] on td "[GEOGRAPHIC_DATA]" at bounding box center [224, 300] width 94 height 22
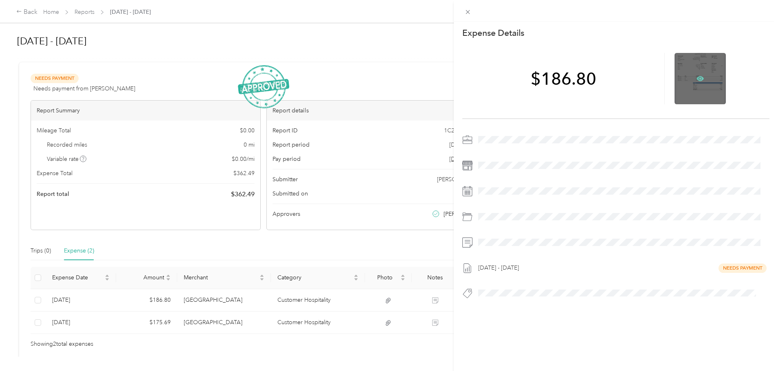
click at [697, 77] on icon at bounding box center [700, 78] width 7 height 7
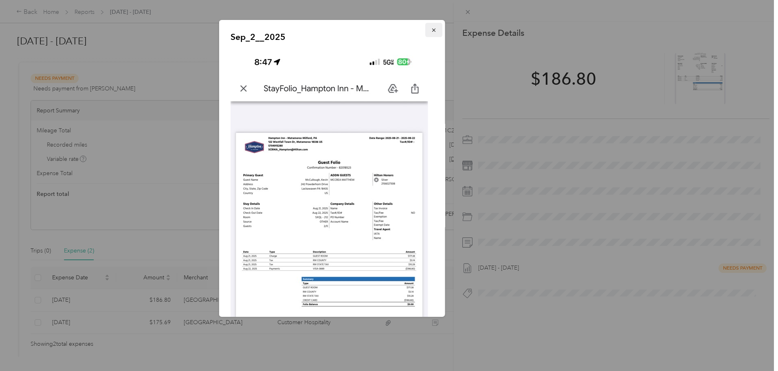
click at [431, 30] on icon "button" at bounding box center [434, 30] width 6 height 6
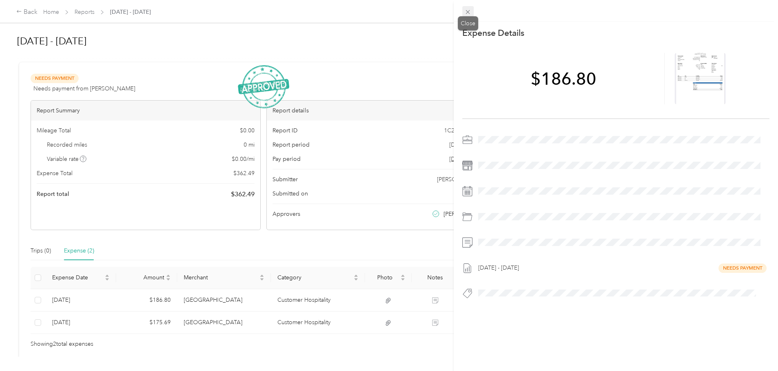
click at [469, 10] on icon at bounding box center [467, 12] width 7 height 7
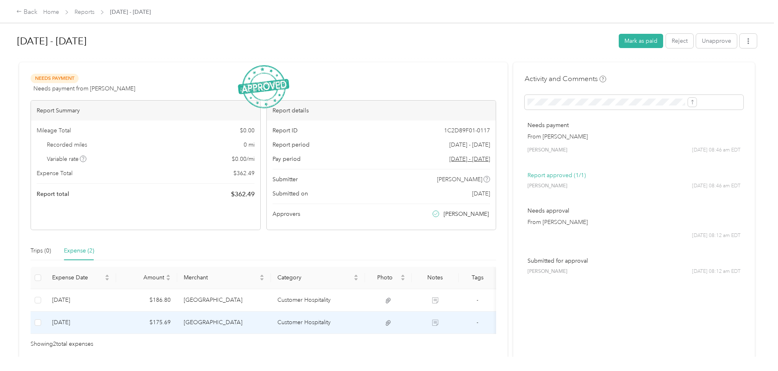
click at [312, 326] on td "Customer Hospitality" at bounding box center [318, 323] width 94 height 22
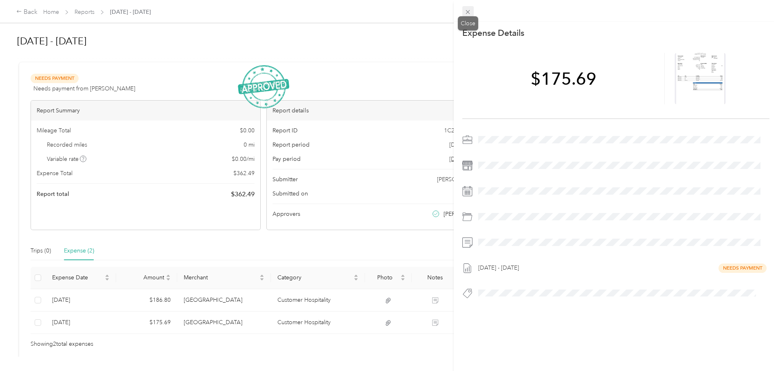
click at [470, 11] on icon at bounding box center [467, 12] width 7 height 7
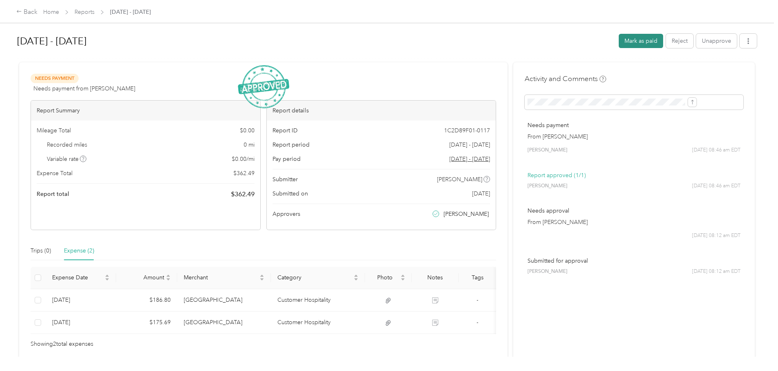
click at [619, 41] on button "Mark as paid" at bounding box center [641, 41] width 44 height 14
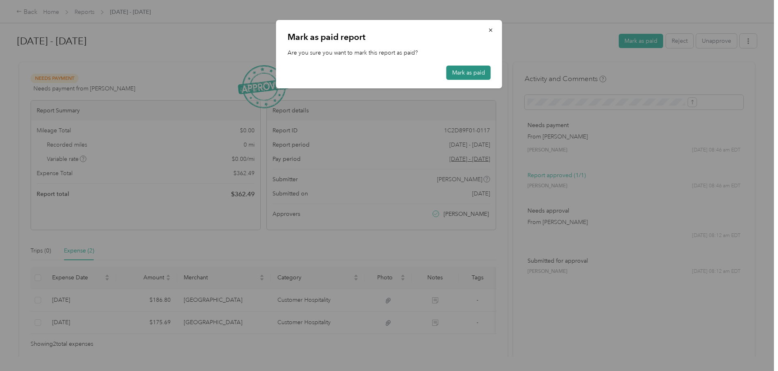
click at [458, 72] on button "Mark as paid" at bounding box center [468, 73] width 44 height 14
